Goal: Find specific page/section: Find specific page/section

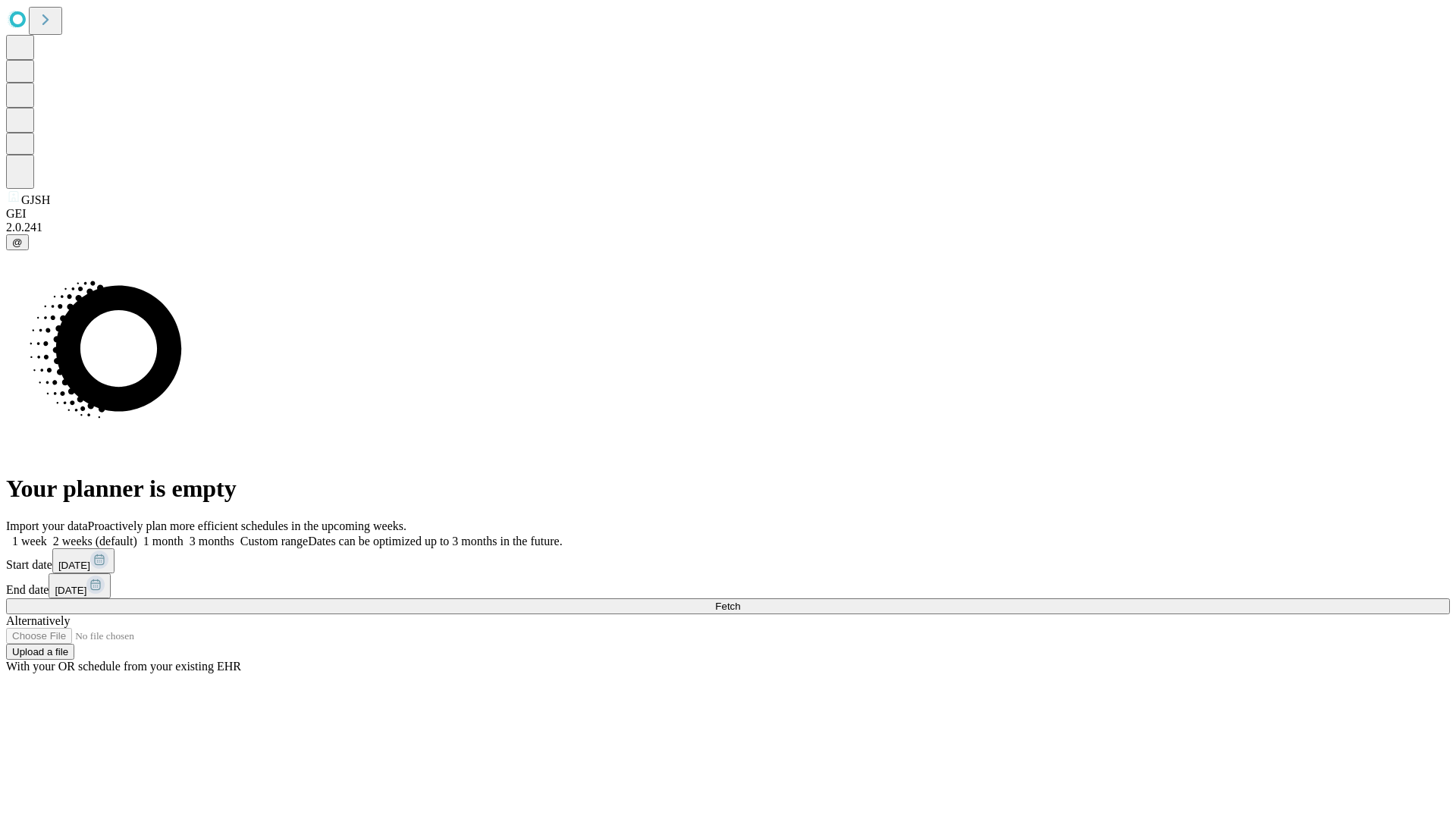
click at [740, 601] on span "Fetch" at bounding box center [727, 606] width 25 height 11
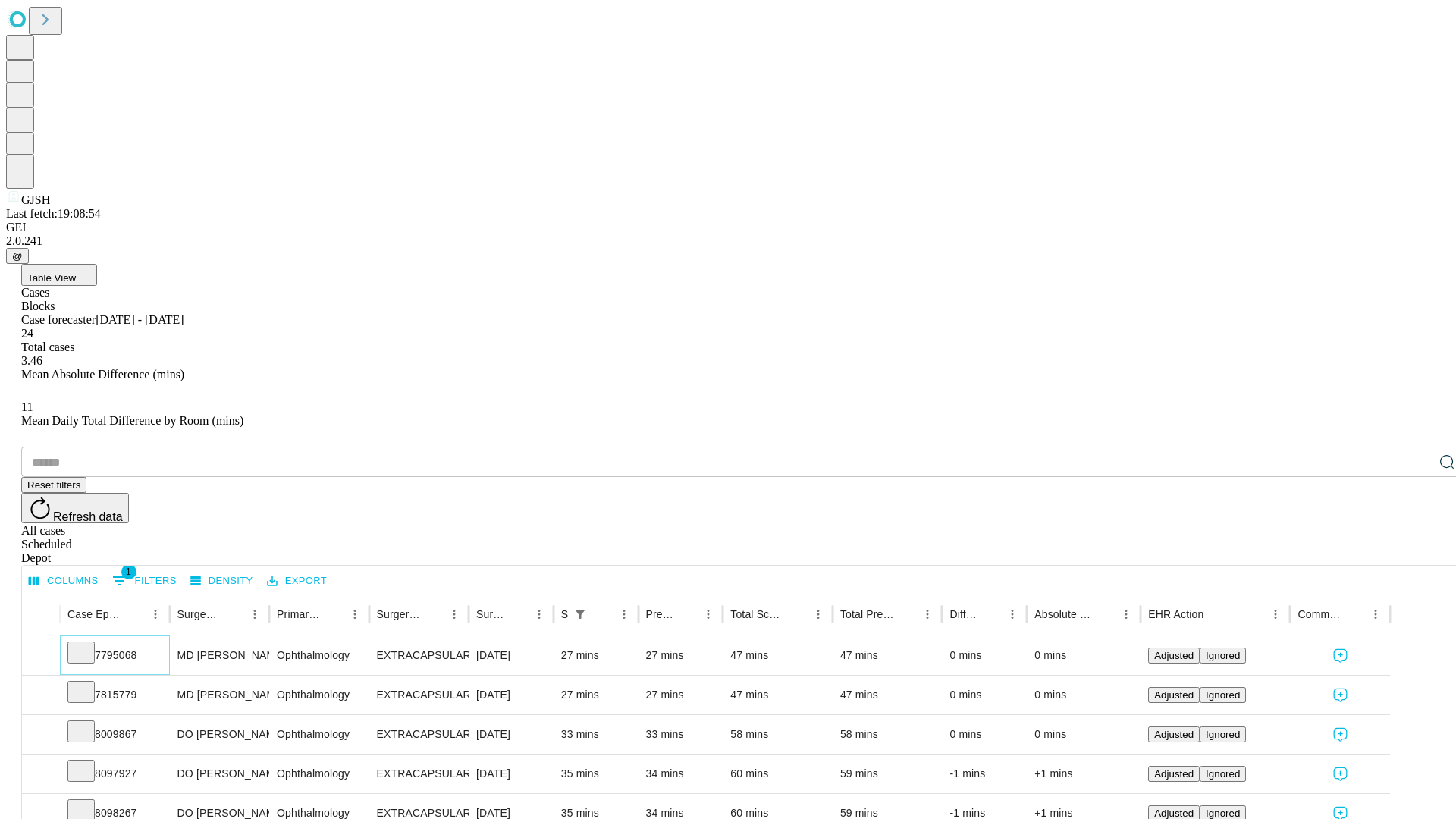
click at [89, 643] on icon at bounding box center [81, 651] width 15 height 15
